Goal: Task Accomplishment & Management: Use online tool/utility

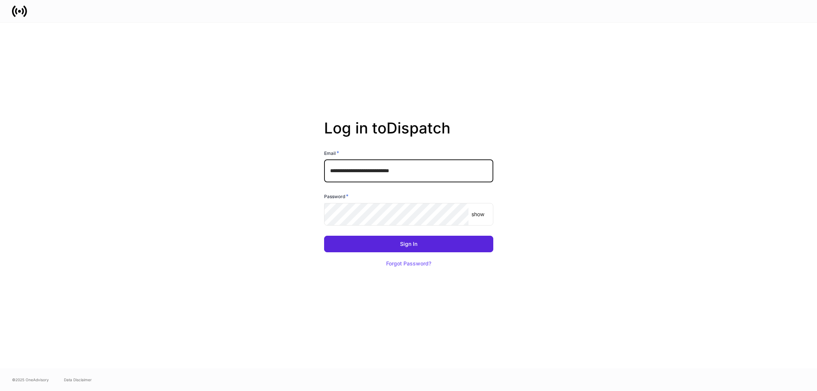
click at [419, 167] on input "**********" at bounding box center [408, 171] width 169 height 23
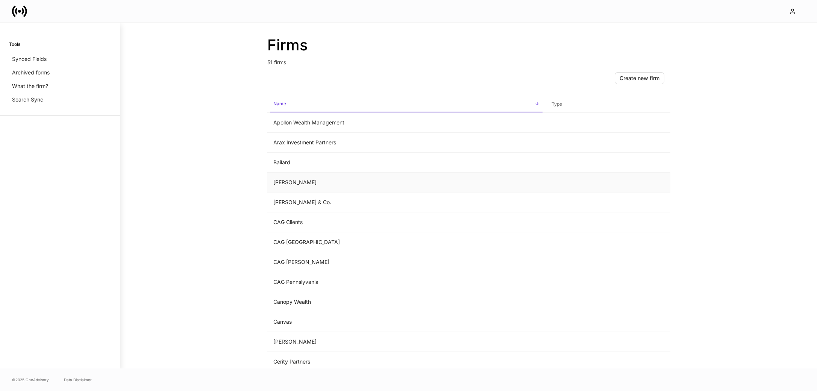
click at [293, 181] on td "Balentine" at bounding box center [406, 183] width 278 height 20
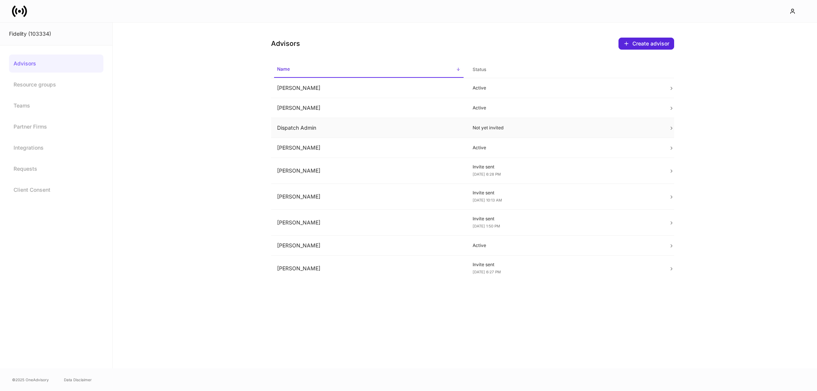
click at [324, 130] on td "Dispatch Admin" at bounding box center [369, 128] width 196 height 20
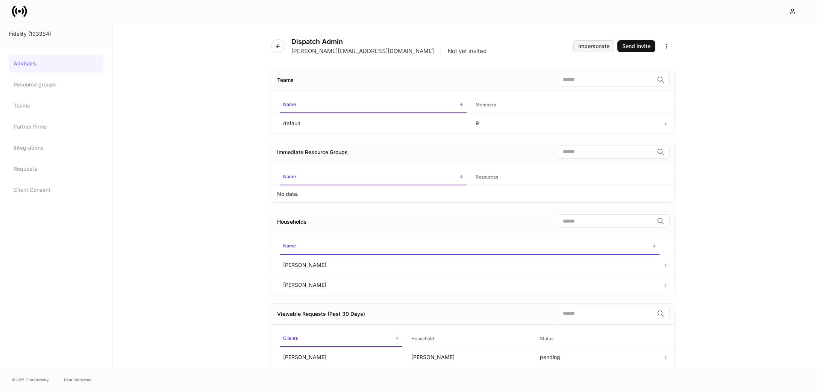
click at [590, 46] on div "Impersonate" at bounding box center [593, 46] width 31 height 5
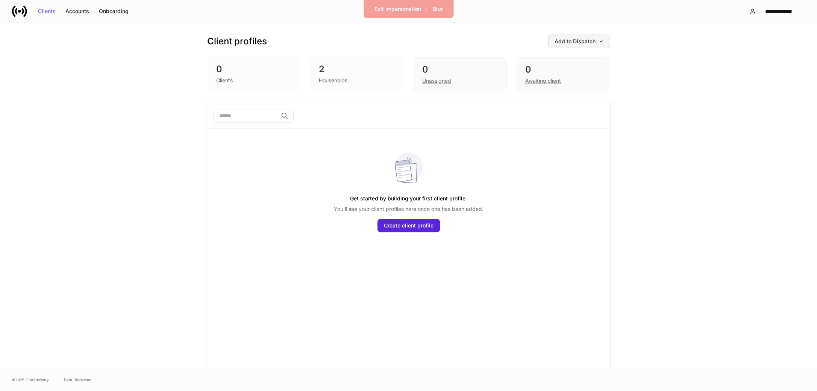
click at [569, 45] on button "Add to Dispatch" at bounding box center [579, 42] width 62 height 14
click at [568, 120] on div "View uploaded accounts" at bounding box center [567, 118] width 61 height 8
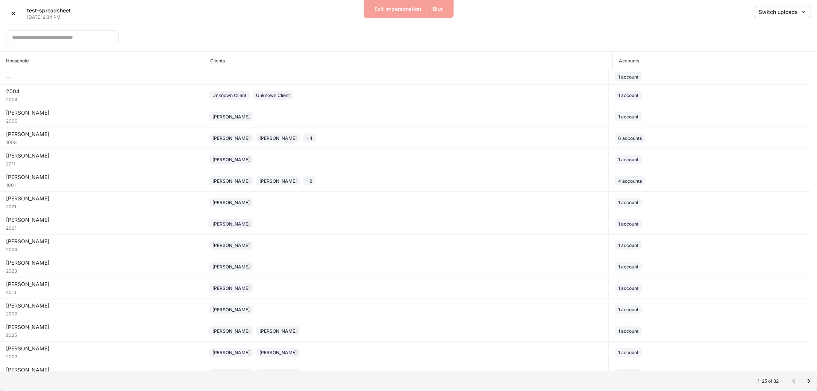
drag, startPoint x: 288, startPoint y: 17, endPoint x: 199, endPoint y: 3, distance: 90.5
click at [288, 17] on div "✕ test-spreadsheet [DATE] 2:34 PM Switch uploads" at bounding box center [408, 15] width 805 height 18
click at [12, 13] on div "✕" at bounding box center [13, 13] width 5 height 5
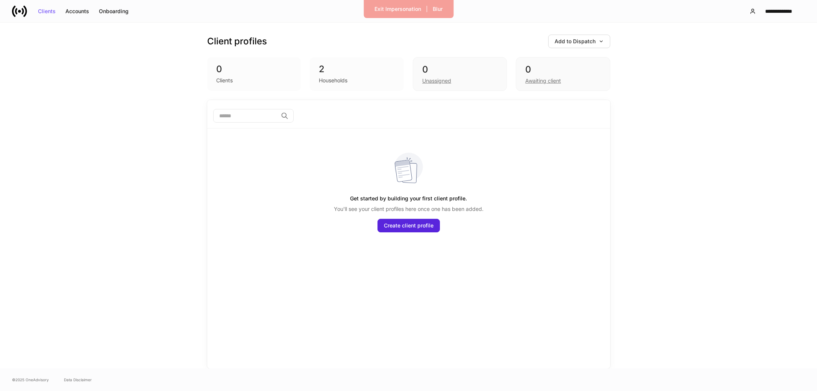
drag, startPoint x: 151, startPoint y: 93, endPoint x: 176, endPoint y: 91, distance: 25.6
click at [151, 93] on div "Client profiles Add to Dispatch 0 Clients 2 Households 0 Unassigned 0 Awaiting …" at bounding box center [408, 196] width 817 height 346
click at [571, 39] on div "Add to Dispatch" at bounding box center [579, 41] width 49 height 5
click at [567, 119] on div "View uploaded accounts" at bounding box center [567, 118] width 61 height 8
